Goal: Transaction & Acquisition: Obtain resource

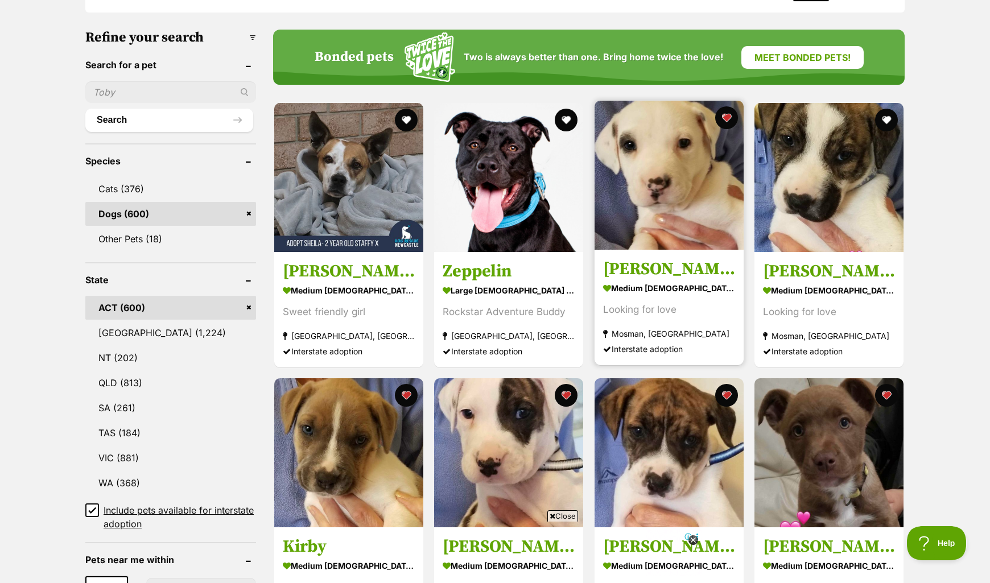
click at [673, 164] on img at bounding box center [668, 175] width 149 height 149
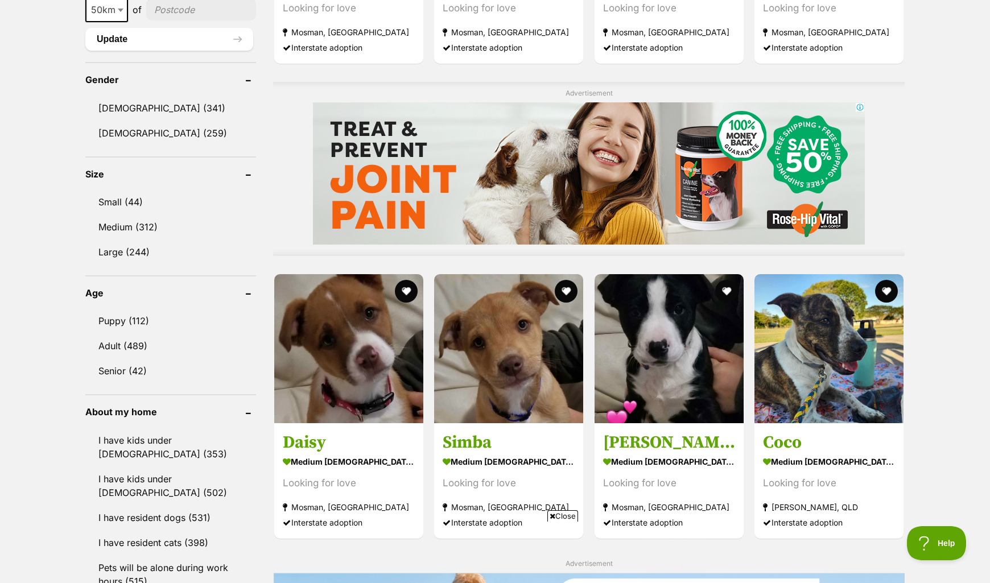
scroll to position [928, 0]
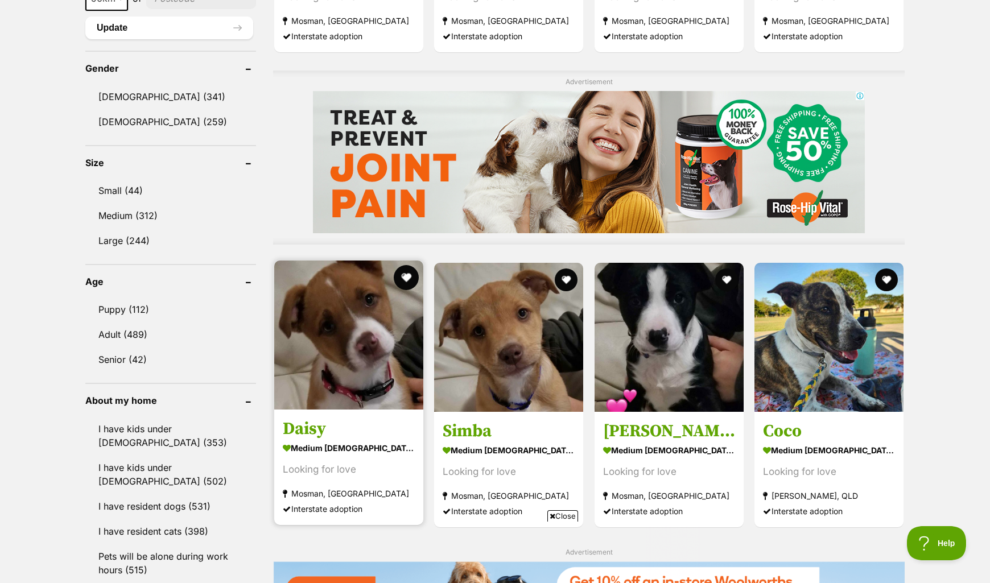
click at [410, 275] on button "favourite" at bounding box center [406, 277] width 25 height 25
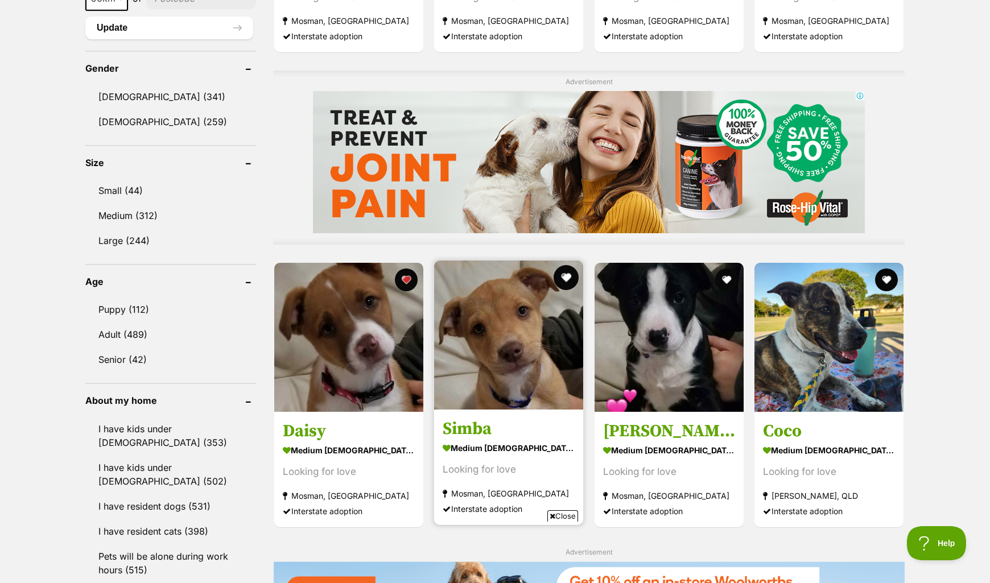
click at [568, 276] on button "favourite" at bounding box center [566, 277] width 25 height 25
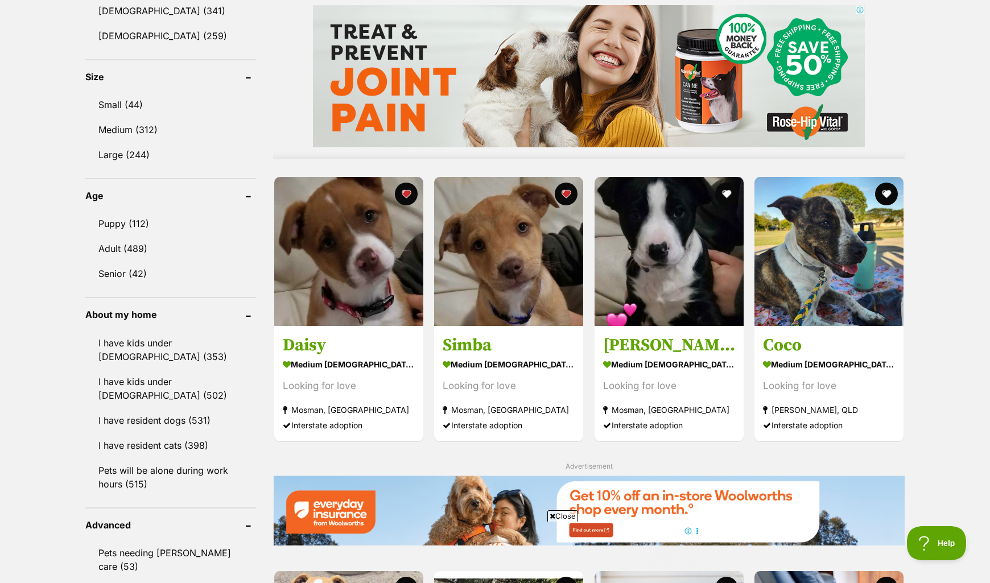
scroll to position [1018, 0]
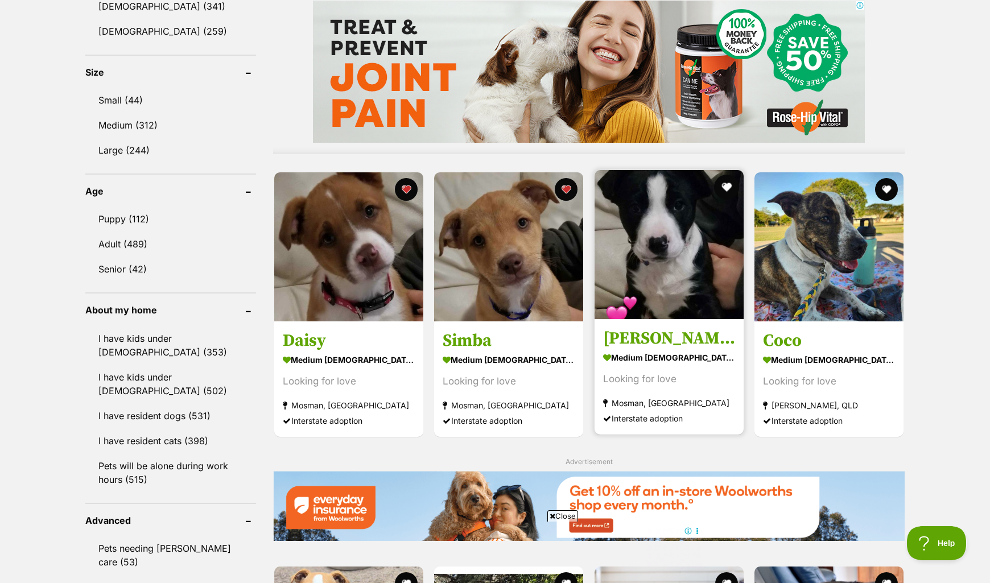
click at [725, 187] on button "favourite" at bounding box center [726, 187] width 25 height 25
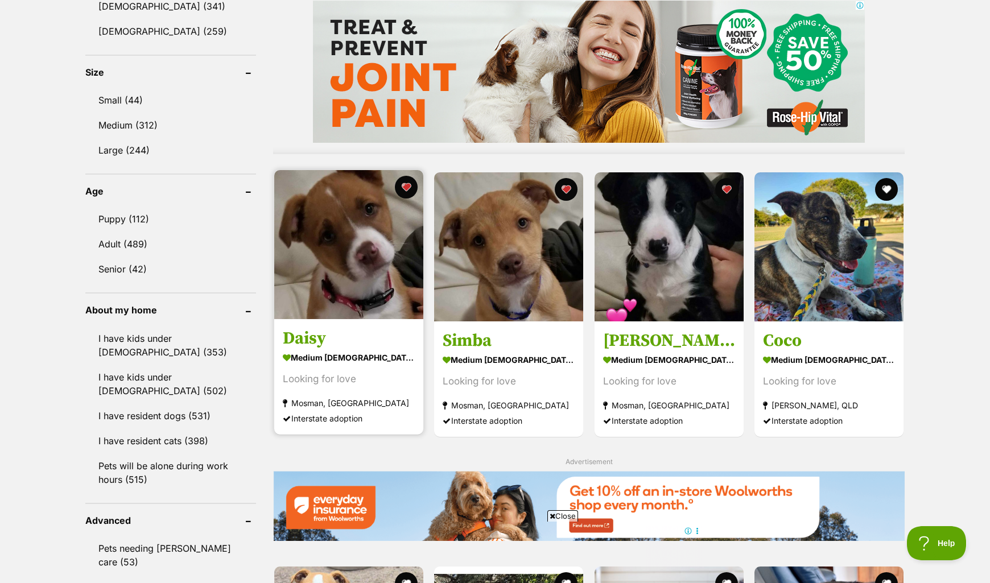
click at [362, 276] on img at bounding box center [348, 244] width 149 height 149
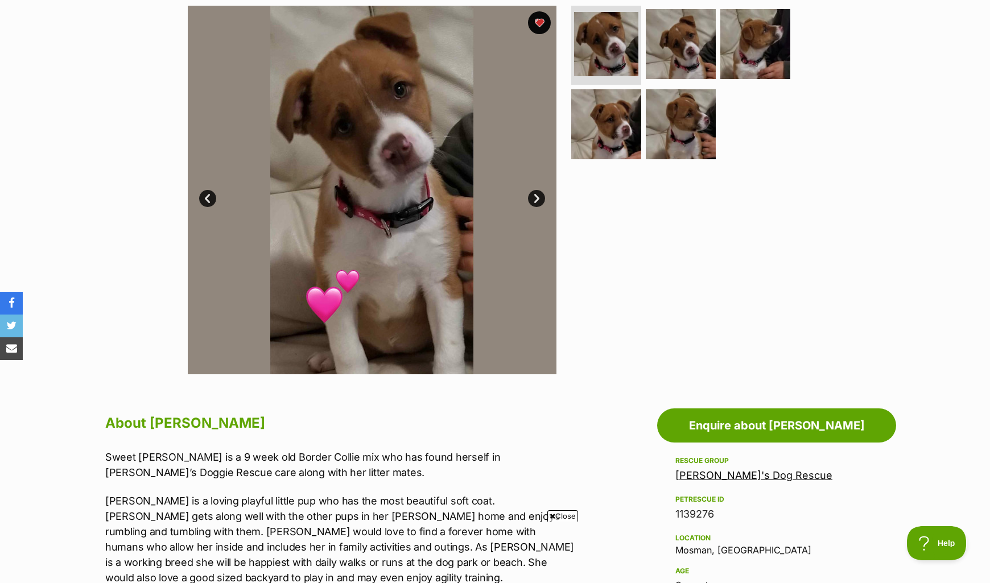
scroll to position [188, 0]
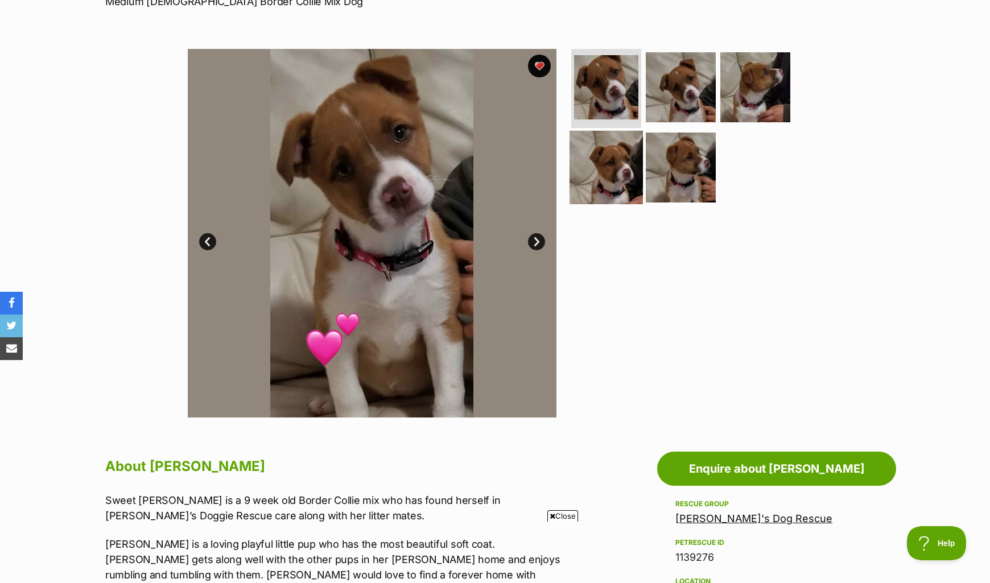
click at [617, 181] on img at bounding box center [605, 167] width 73 height 73
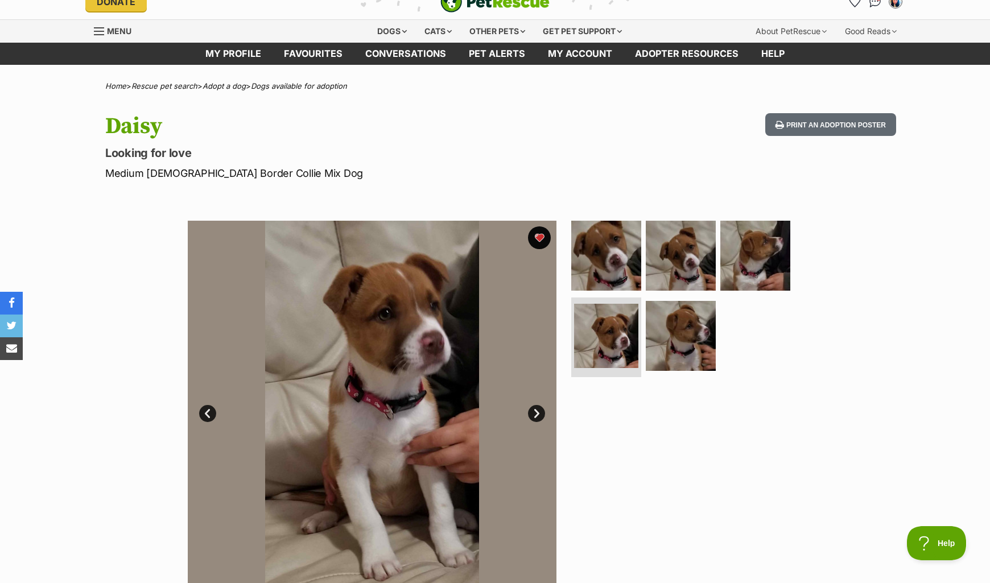
scroll to position [0, 0]
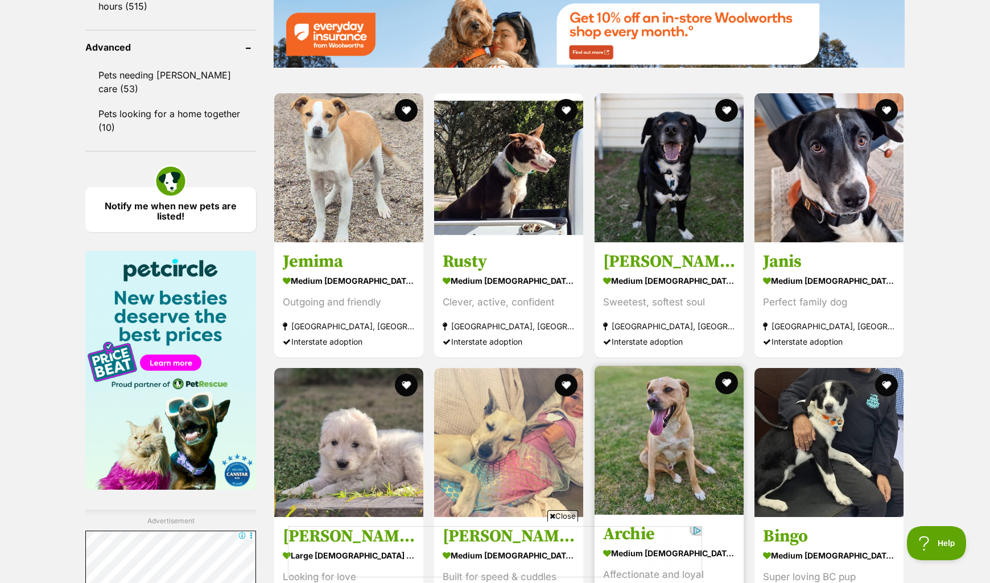
click at [659, 366] on img at bounding box center [668, 440] width 149 height 149
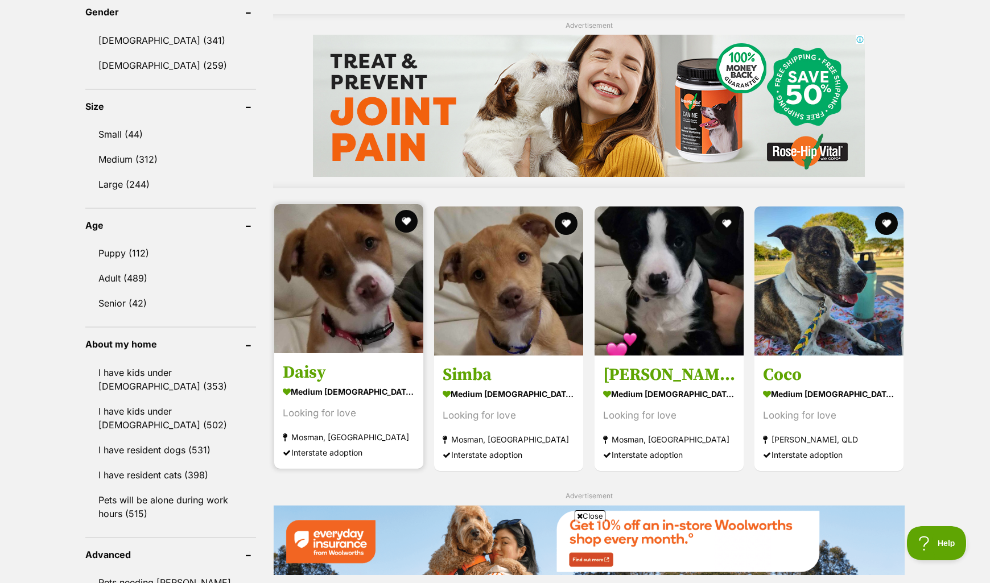
scroll to position [983, 0]
click at [404, 222] on button "favourite" at bounding box center [406, 220] width 25 height 25
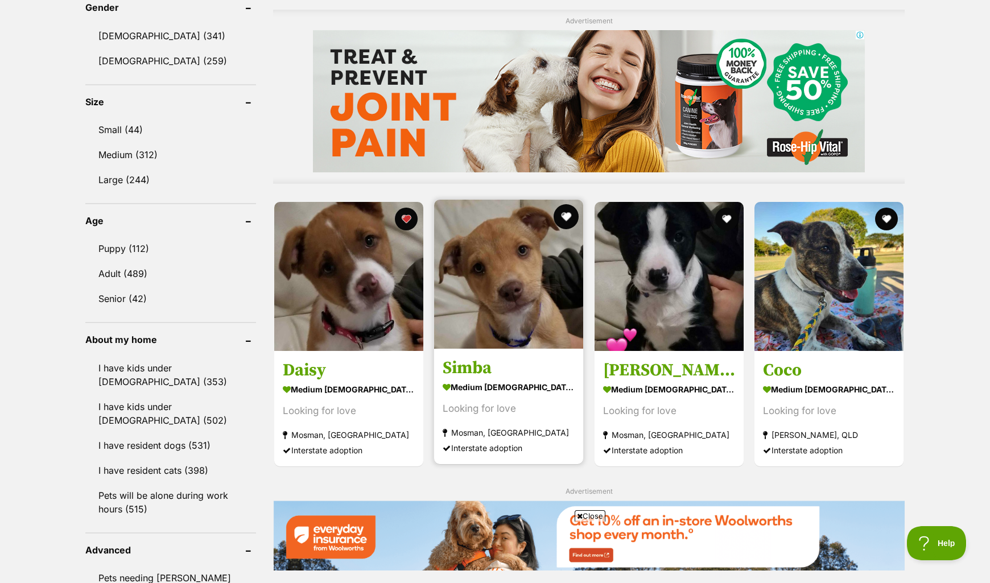
click at [559, 216] on button "favourite" at bounding box center [566, 216] width 25 height 25
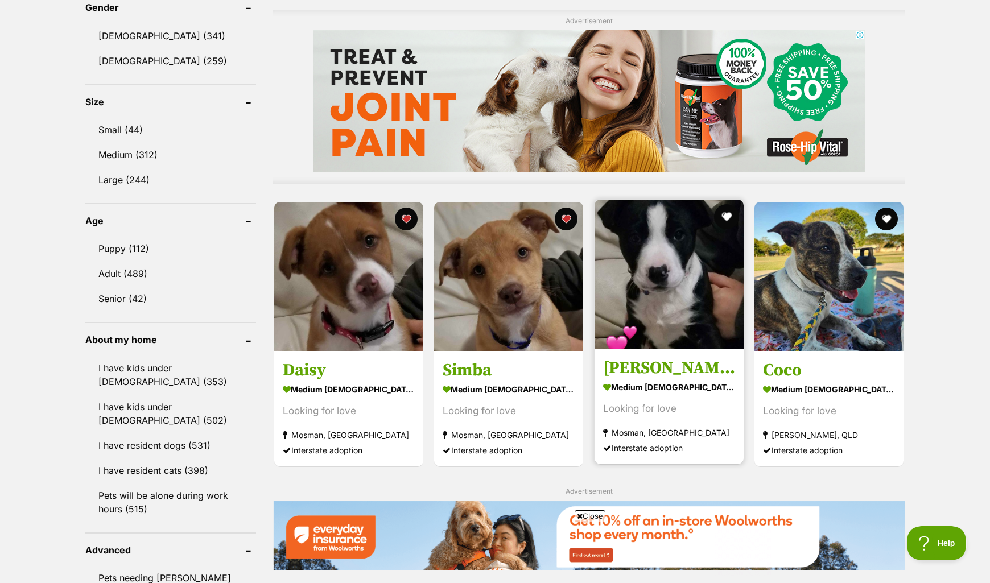
click at [725, 212] on button "favourite" at bounding box center [726, 216] width 25 height 25
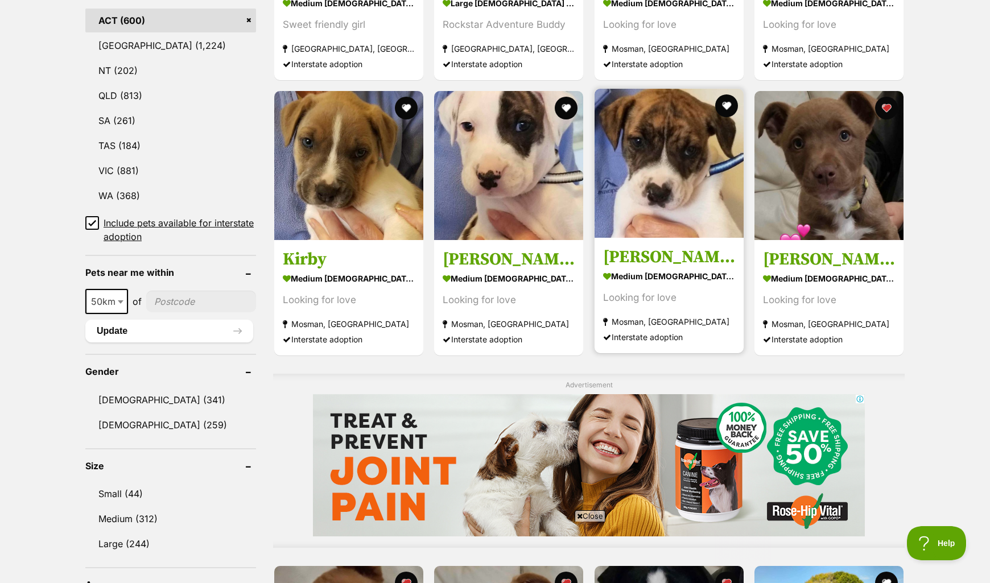
scroll to position [612, 0]
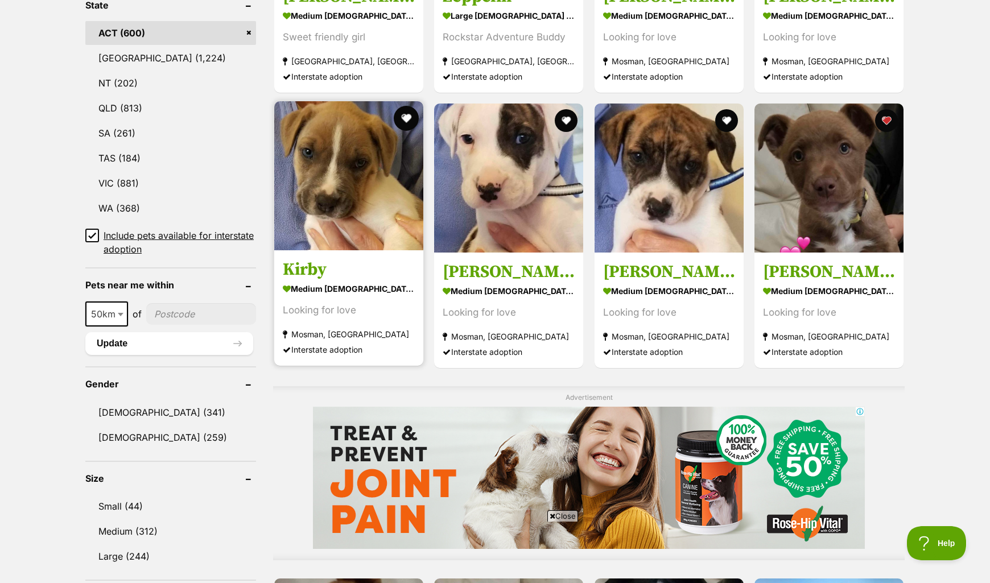
click at [406, 117] on button "favourite" at bounding box center [406, 118] width 25 height 25
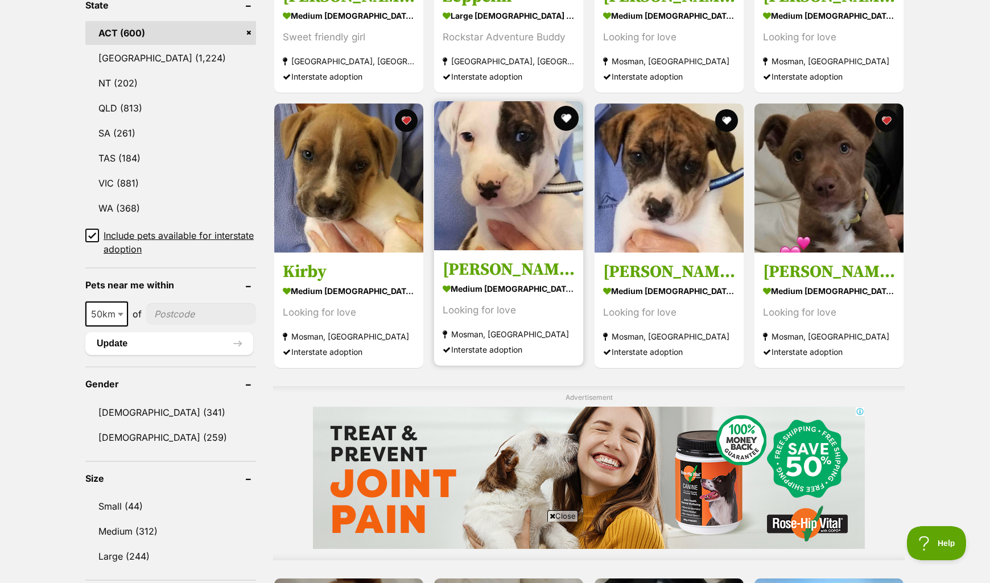
click at [561, 119] on button "favourite" at bounding box center [566, 118] width 25 height 25
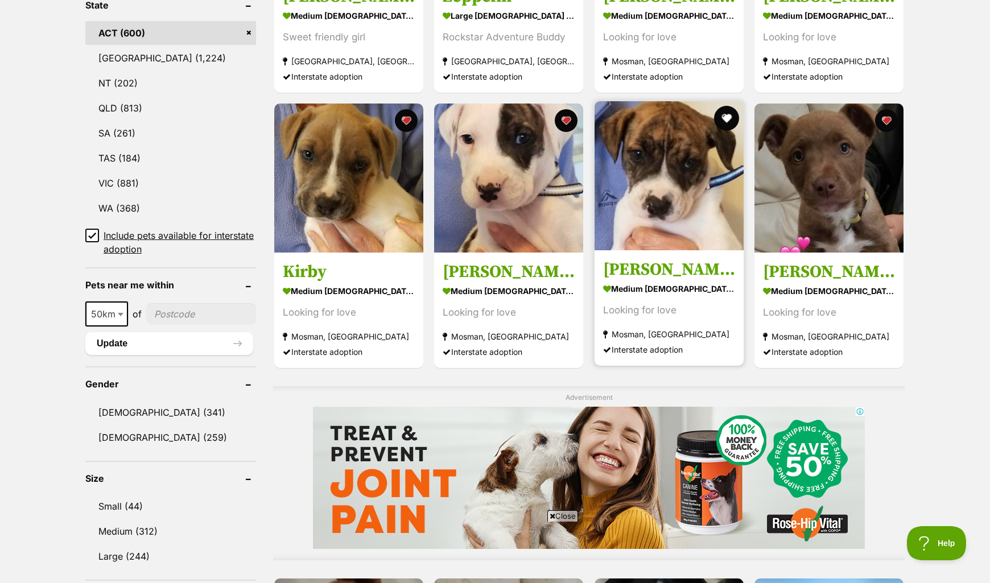
click at [724, 114] on button "favourite" at bounding box center [726, 118] width 25 height 25
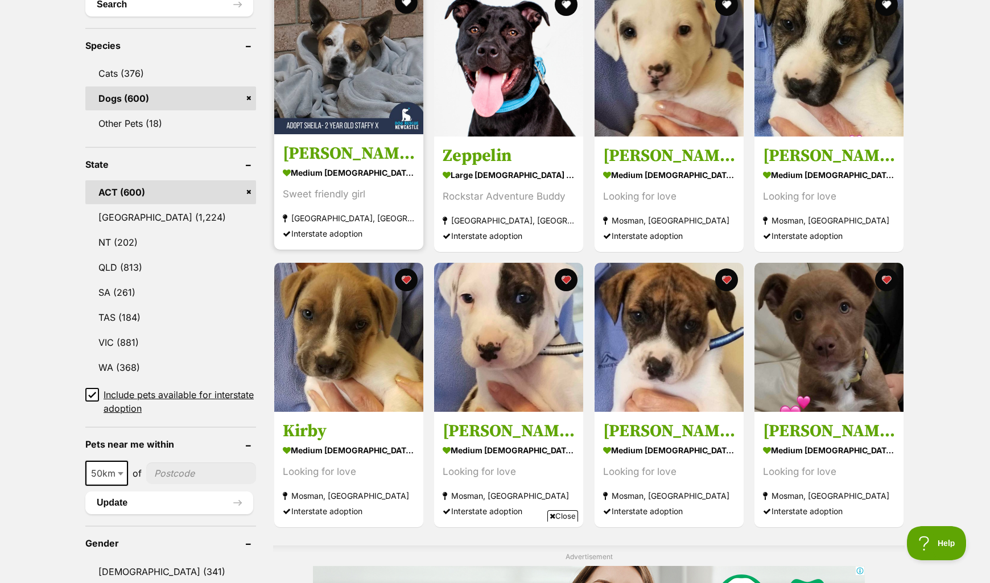
scroll to position [452, 0]
